Goal: Task Accomplishment & Management: Complete application form

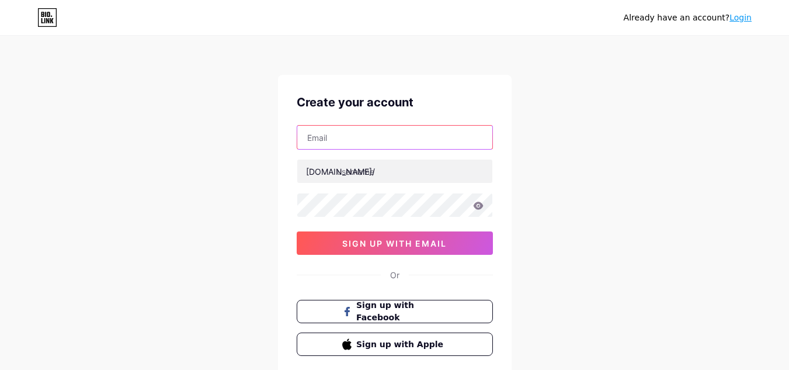
click at [341, 140] on input "text" at bounding box center [394, 137] width 195 height 23
paste input "[EMAIL_ADDRESS][DOMAIN_NAME]"
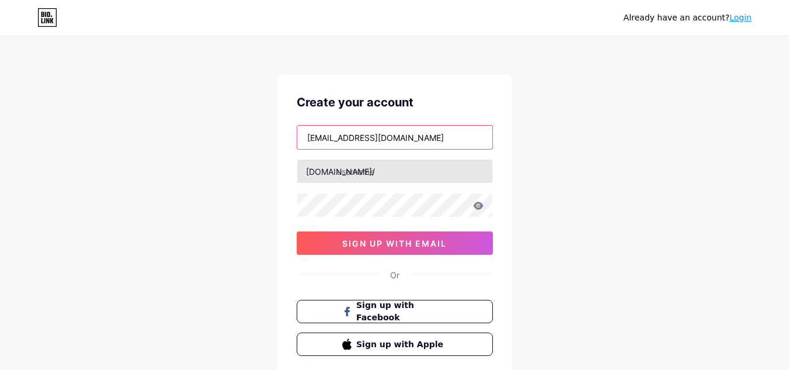
type input "[EMAIL_ADDRESS][DOMAIN_NAME]"
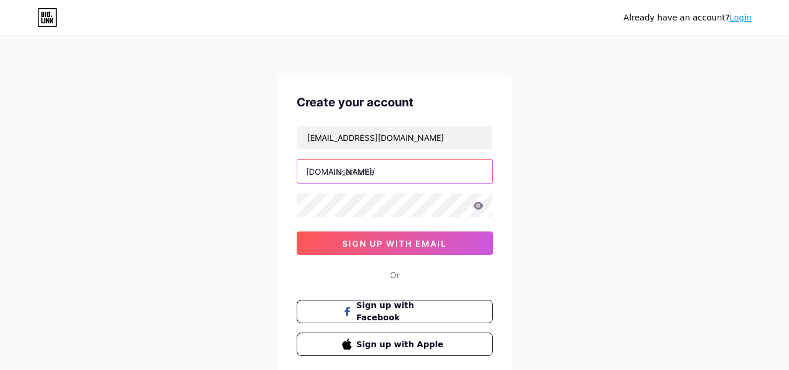
click at [360, 178] on input "text" at bounding box center [394, 170] width 195 height 23
paste input "[DOMAIN_NAME]"
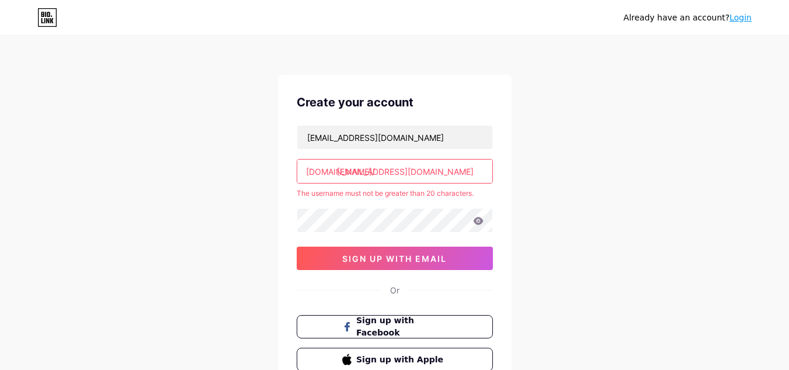
drag, startPoint x: 415, startPoint y: 172, endPoint x: 548, endPoint y: 179, distance: 132.8
click at [548, 179] on div "Already have an account? Login Create your account [EMAIL_ADDRESS][DOMAIN_NAME]…" at bounding box center [394, 231] width 789 height 462
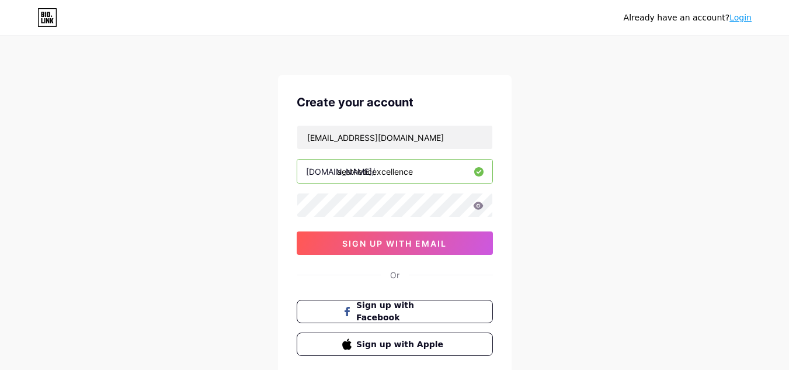
type input "aestheticexcellence"
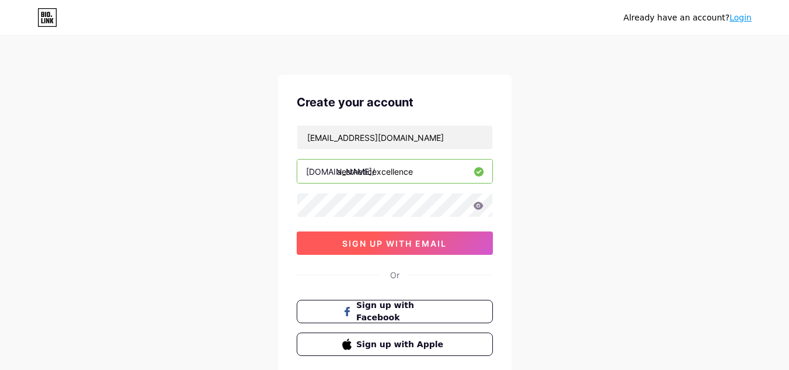
click at [392, 248] on span "sign up with email" at bounding box center [394, 243] width 105 height 10
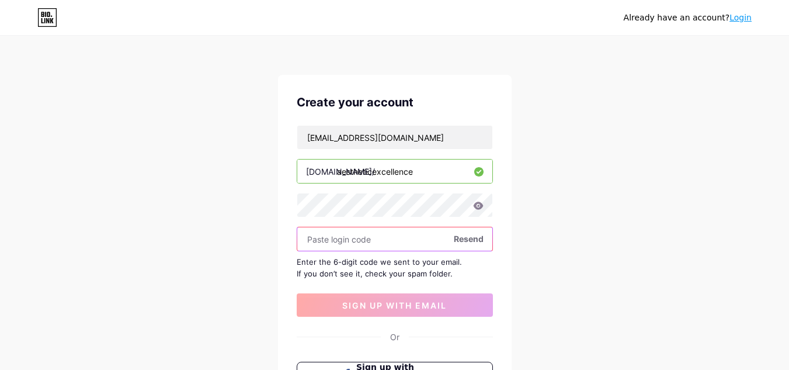
click at [334, 239] on input "text" at bounding box center [394, 238] width 195 height 23
paste input "386903"
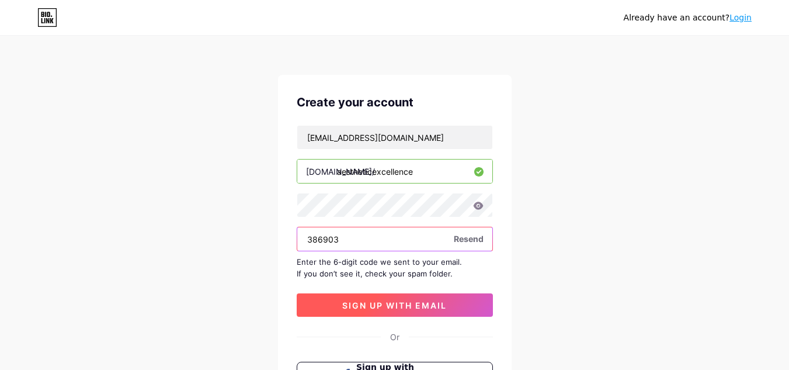
type input "386903"
click at [397, 310] on button "sign up with email" at bounding box center [395, 304] width 196 height 23
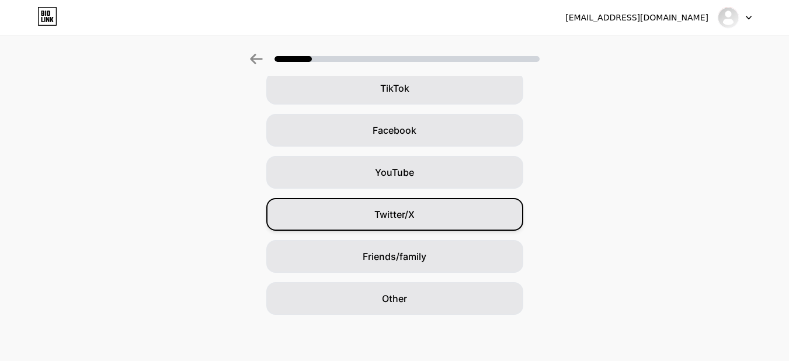
scroll to position [142, 0]
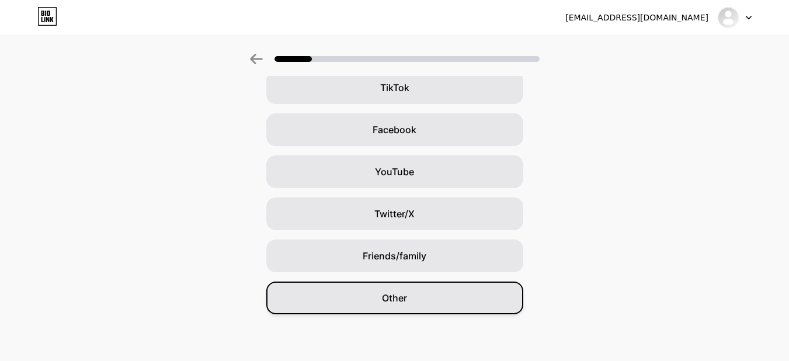
click at [395, 298] on span "Other" at bounding box center [394, 298] width 25 height 14
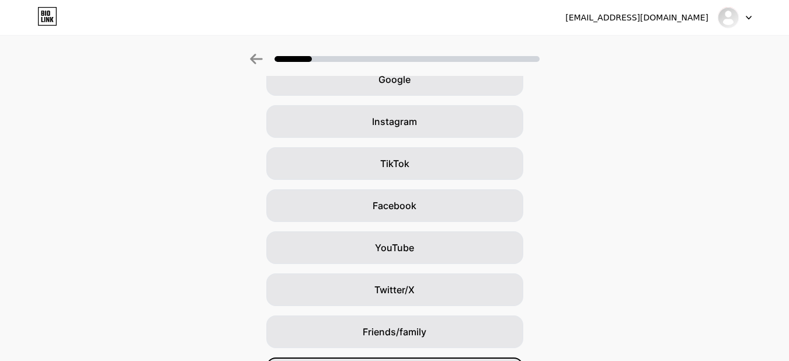
scroll to position [0, 0]
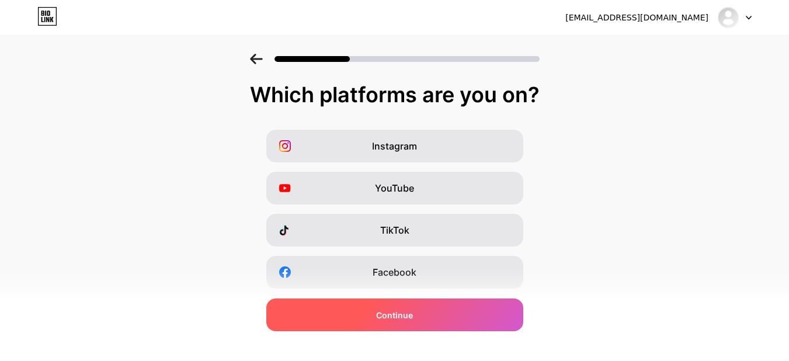
click at [413, 311] on span "Continue" at bounding box center [394, 315] width 37 height 12
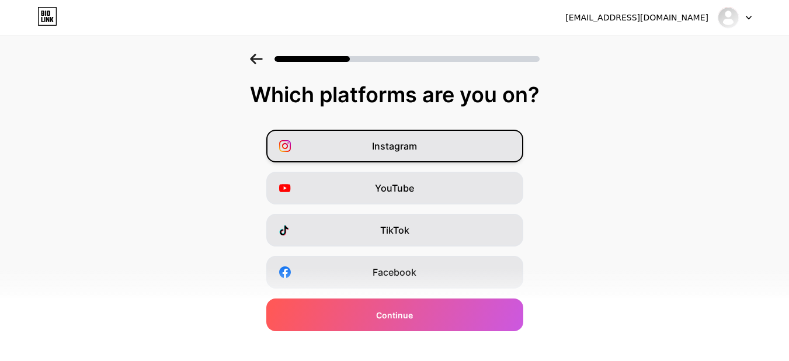
click at [417, 141] on span "Instagram" at bounding box center [394, 146] width 45 height 14
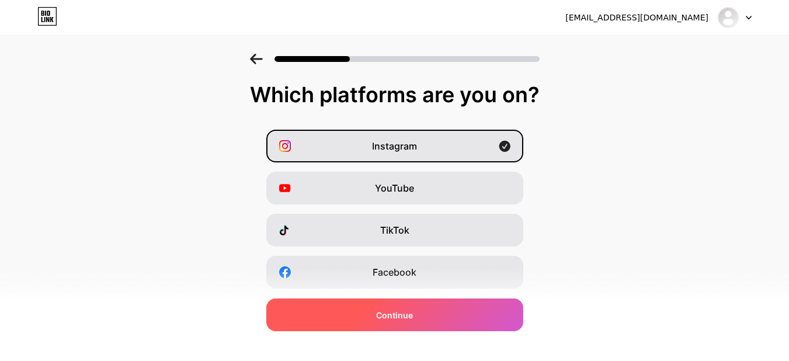
click at [404, 315] on span "Continue" at bounding box center [394, 315] width 37 height 12
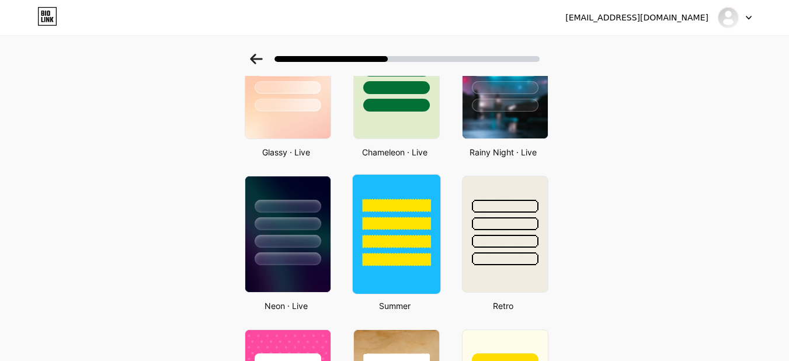
scroll to position [292, 0]
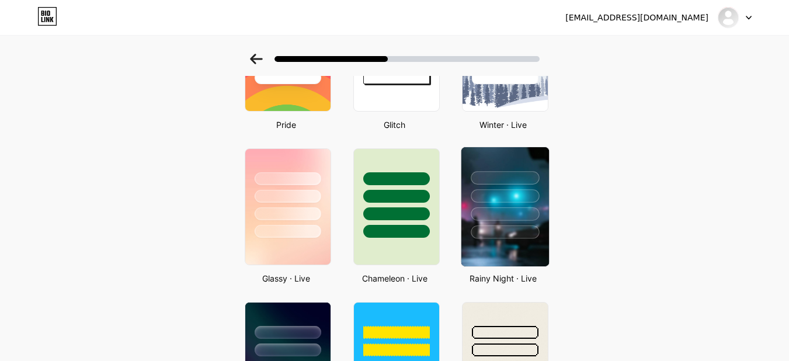
click at [523, 214] on div at bounding box center [505, 213] width 68 height 13
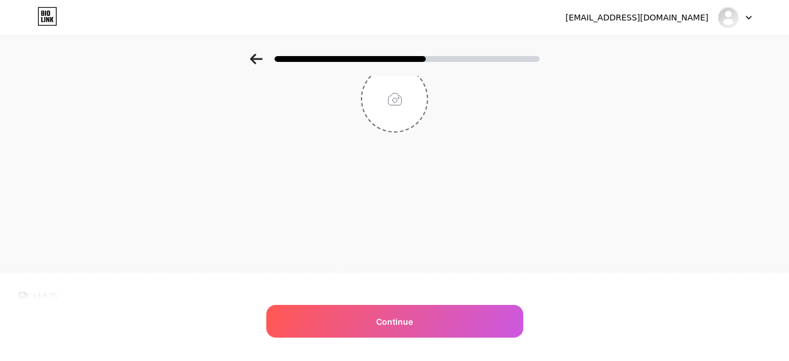
scroll to position [0, 0]
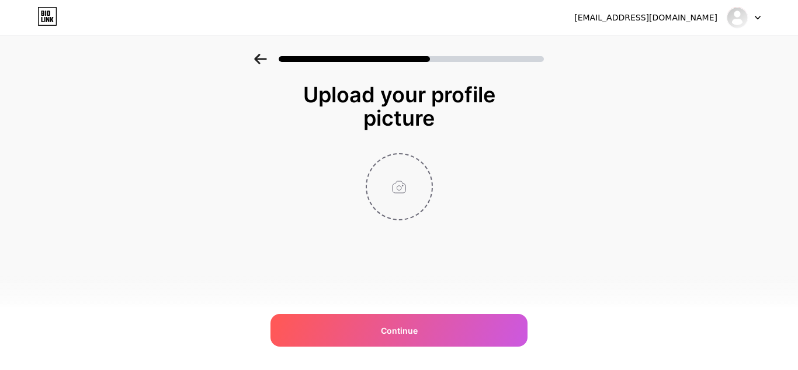
click at [400, 187] on input "file" at bounding box center [399, 186] width 65 height 65
type input "C:\fakepath\aestheticexcellence_medium_1738843317.jpg"
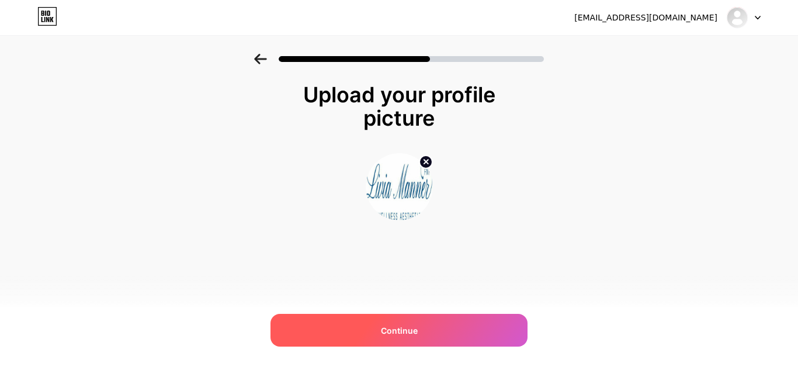
click at [402, 327] on span "Continue" at bounding box center [399, 330] width 37 height 12
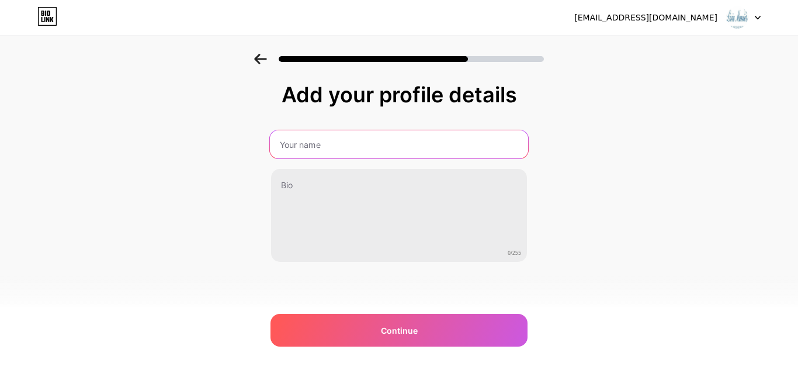
click at [301, 150] on input "text" at bounding box center [399, 144] width 258 height 28
paste input "Aesthetic Excellence"
type input "Aesthetic Excellence"
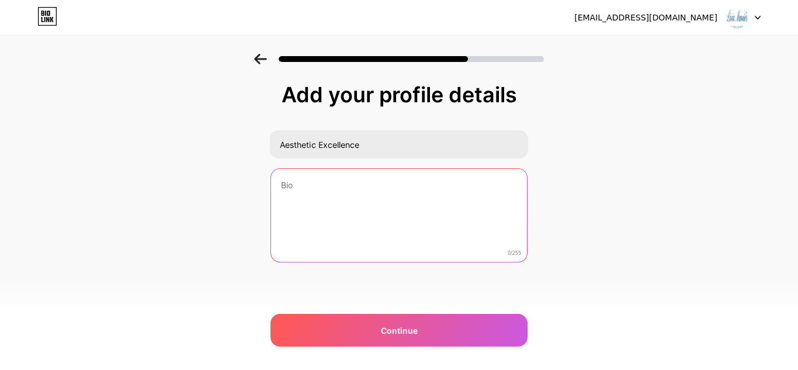
click at [336, 197] on textarea at bounding box center [399, 216] width 256 height 94
paste textarea "Med Spa, Aesthetic Nurse Practitioner"
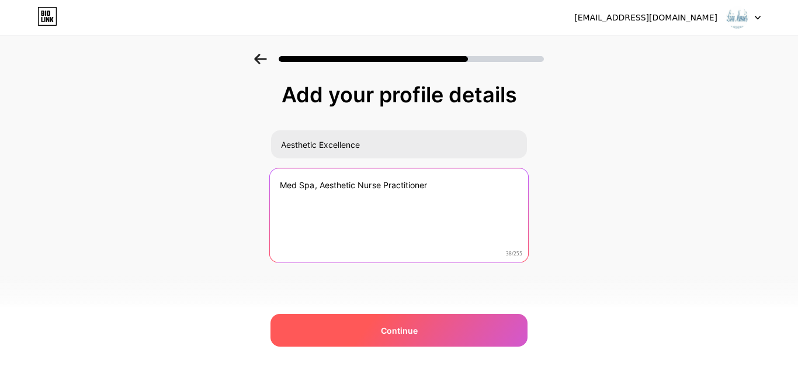
type textarea "Med Spa, Aesthetic Nurse Practitioner"
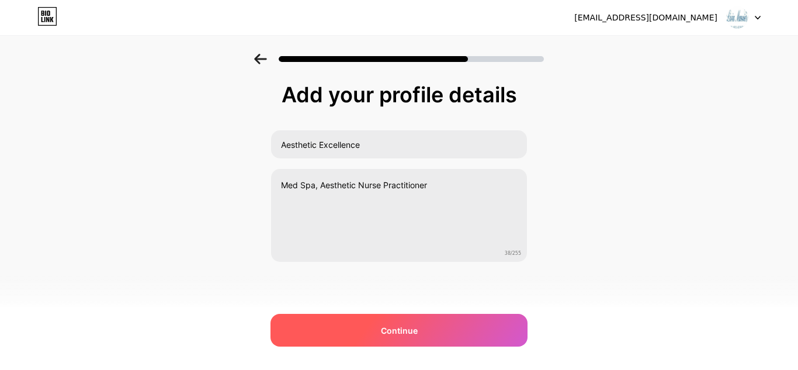
click at [411, 329] on span "Continue" at bounding box center [399, 330] width 37 height 12
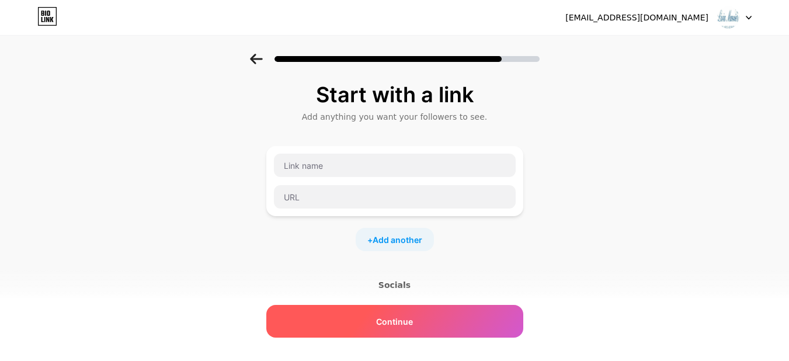
click at [397, 315] on span "Continue" at bounding box center [394, 321] width 37 height 12
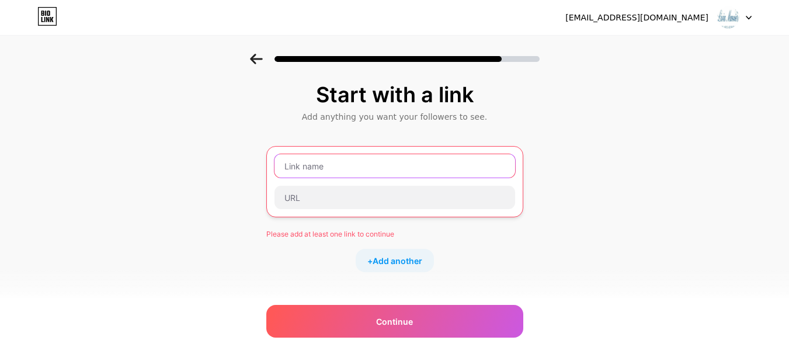
click at [311, 166] on input "text" at bounding box center [394, 165] width 241 height 23
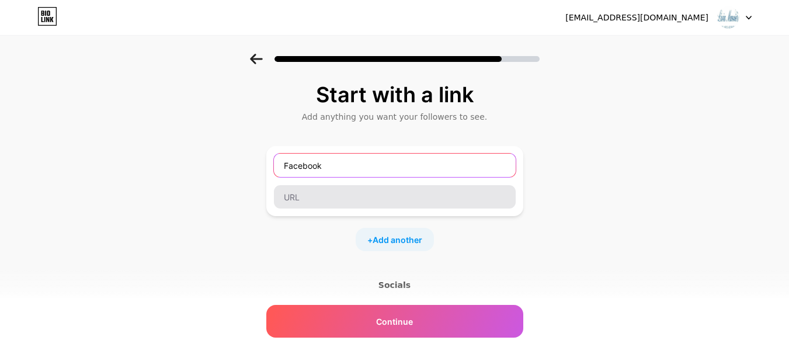
type input "Facebook"
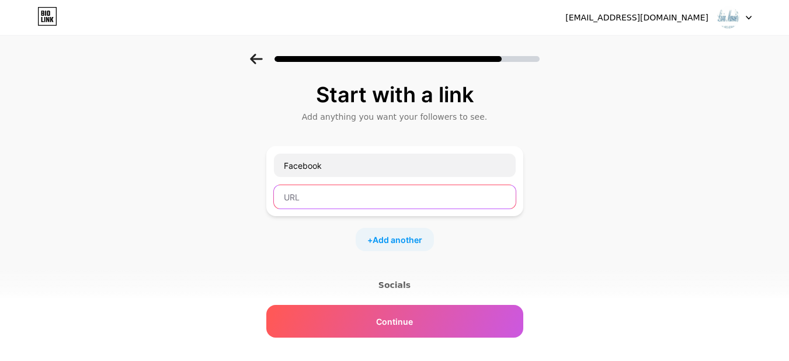
click at [300, 194] on input "text" at bounding box center [395, 196] width 242 height 23
paste input "[URL][DOMAIN_NAME][DOMAIN_NAME]"
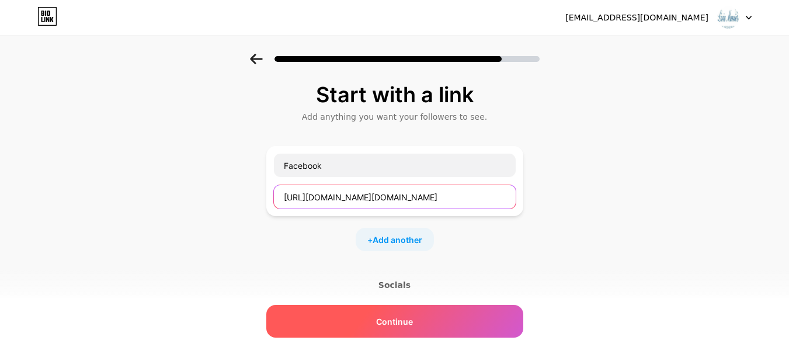
type input "[URL][DOMAIN_NAME][DOMAIN_NAME]"
click at [403, 322] on span "Continue" at bounding box center [394, 321] width 37 height 12
